Goal: Navigation & Orientation: Find specific page/section

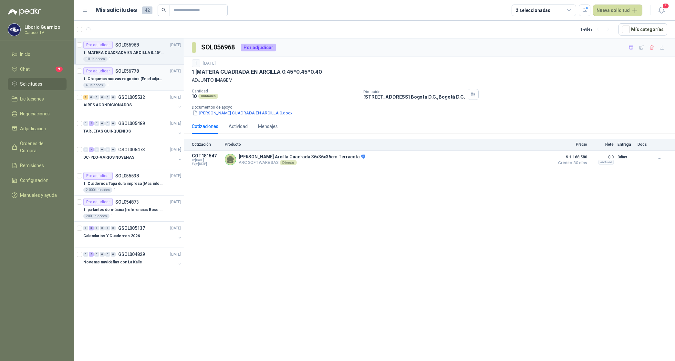
click at [118, 76] on p "1 | Chaquetas nuevas negocios (En el adjunto mas informacion)" at bounding box center [123, 79] width 80 height 6
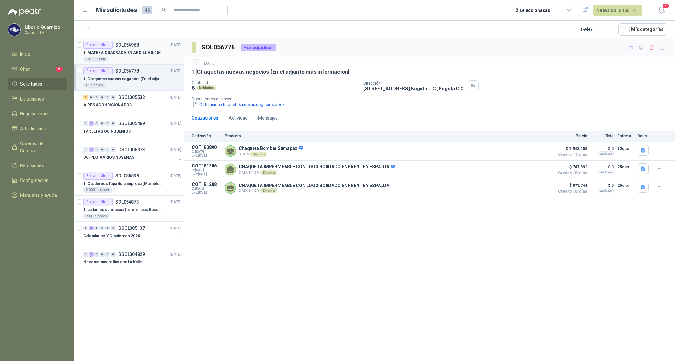
click at [124, 52] on p "1 | [PERSON_NAME] CUADRADA EN ARCILLA 0.45*0.45*0.40" at bounding box center [123, 53] width 80 height 6
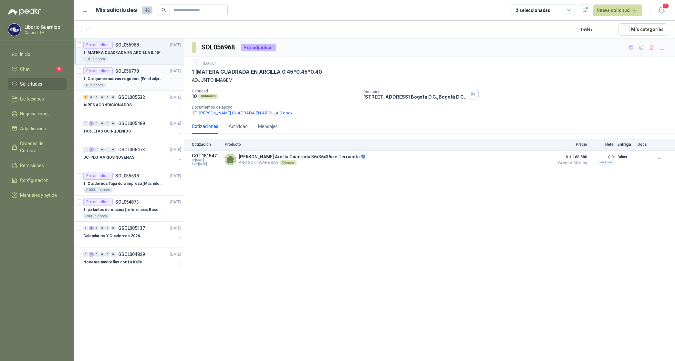
click at [118, 74] on div "Por adjudicar SOL056778" at bounding box center [111, 71] width 56 height 8
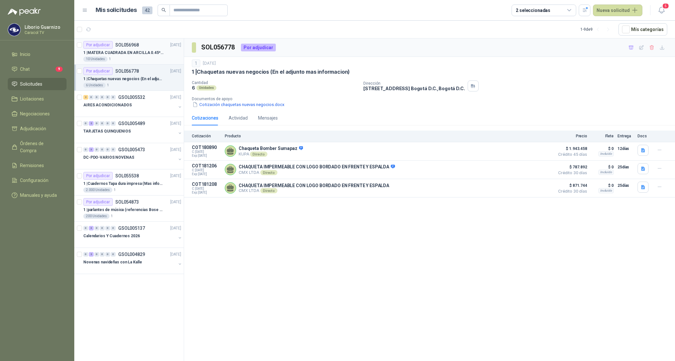
click at [118, 51] on p "1 | [PERSON_NAME] CUADRADA EN ARCILLA 0.45*0.45*0.40" at bounding box center [123, 53] width 80 height 6
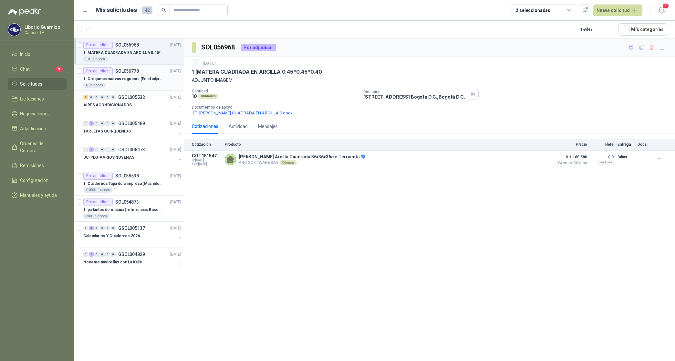
click at [122, 78] on p "1 | Chaquetas nuevas negocios (En el adjunto mas informacion)" at bounding box center [123, 79] width 80 height 6
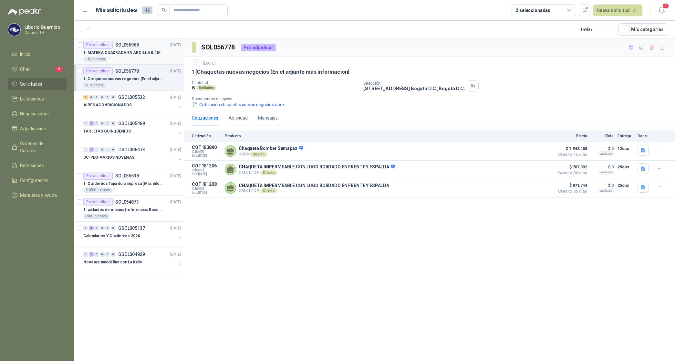
click at [133, 54] on p "1 | [PERSON_NAME] CUADRADA EN ARCILLA 0.45*0.45*0.40" at bounding box center [123, 53] width 80 height 6
